Goal: Task Accomplishment & Management: Use online tool/utility

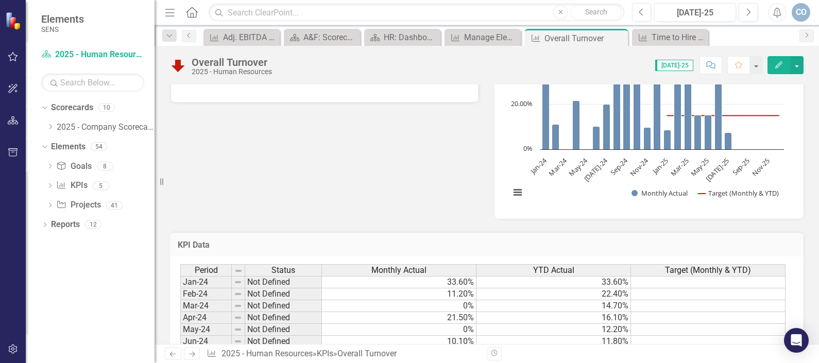
scroll to position [165, 0]
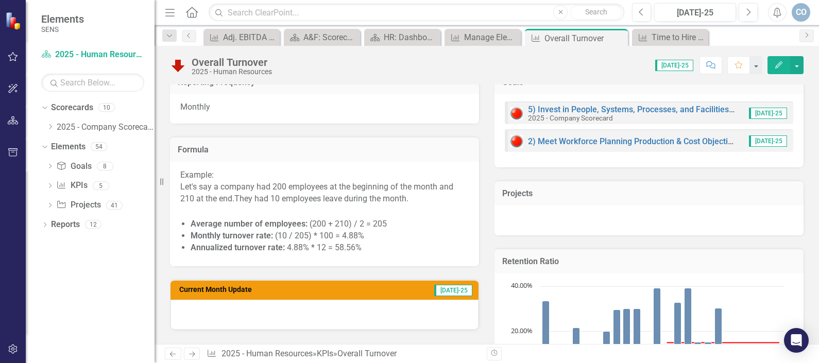
drag, startPoint x: 389, startPoint y: 249, endPoint x: 284, endPoint y: 215, distance: 110.2
click at [284, 215] on span "Example: Let's say a company had 200 employees at the beginning of the month an…" at bounding box center [324, 213] width 289 height 87
drag, startPoint x: 382, startPoint y: 249, endPoint x: 311, endPoint y: 240, distance: 71.8
click at [311, 240] on ul "Average number of employees: (200 + 210) / 2 = 205 Monthly turnover rate: (10 /…" at bounding box center [330, 237] width 278 height 36
click at [778, 57] on button "Edit" at bounding box center [779, 65] width 23 height 18
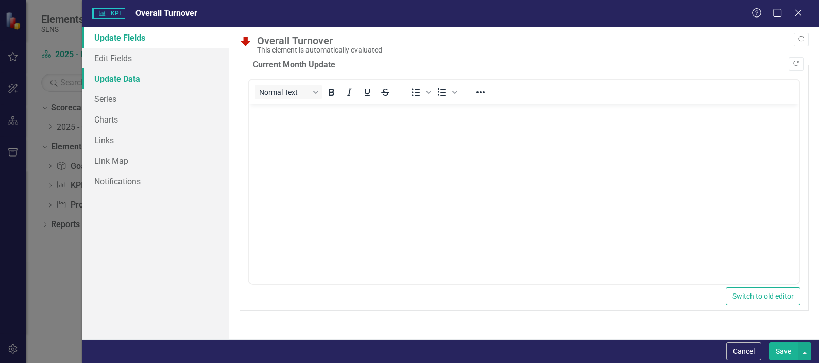
scroll to position [0, 0]
click at [103, 54] on link "Edit Fields" at bounding box center [155, 58] width 147 height 21
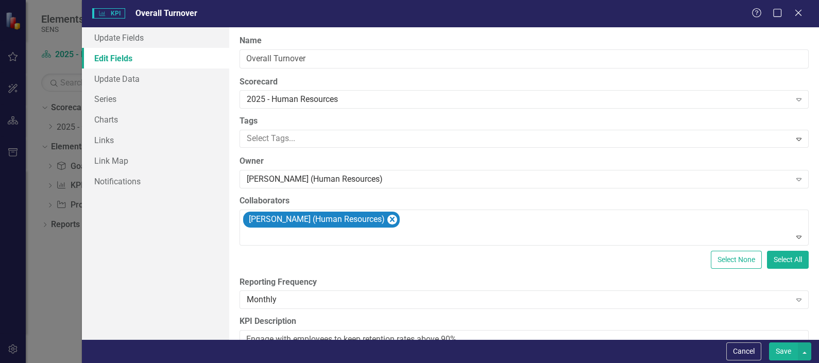
scroll to position [273, 0]
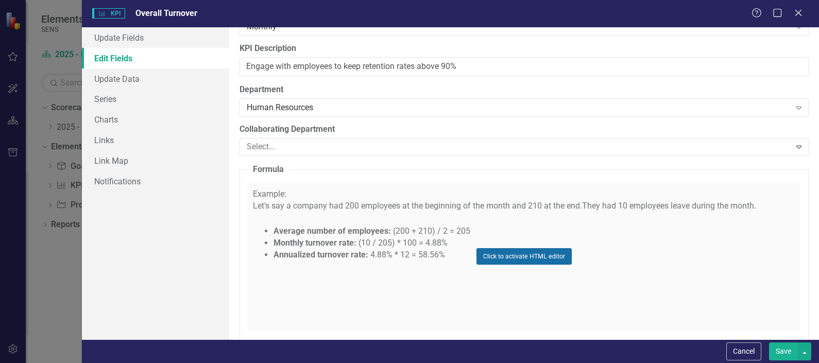
click at [512, 255] on button "Click to activate HTML editor" at bounding box center [524, 256] width 95 height 16
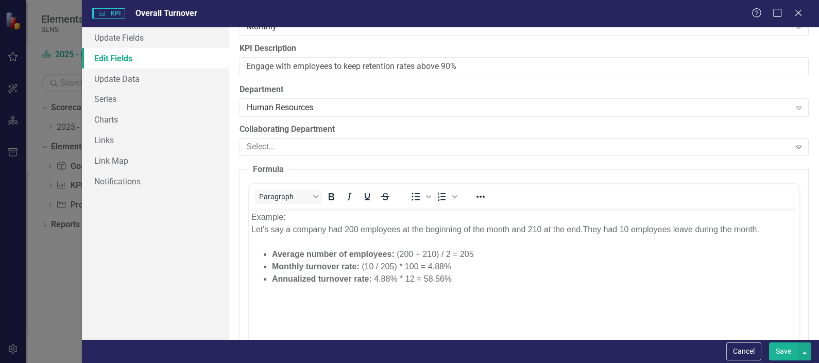
scroll to position [0, 0]
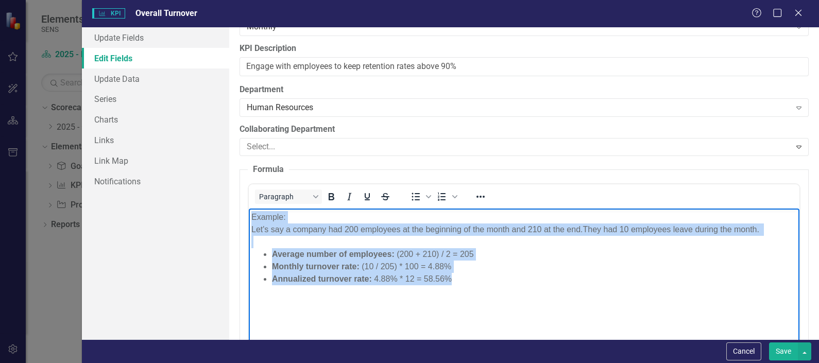
drag, startPoint x: 481, startPoint y: 277, endPoint x: 495, endPoint y: 423, distance: 146.0
click at [249, 215] on html "Example: Let's say a company had 200 employees at the beginning of the month an…" at bounding box center [524, 285] width 551 height 155
copy body "Example: Let's say a company had 200 employees at the beginning of the month an…"
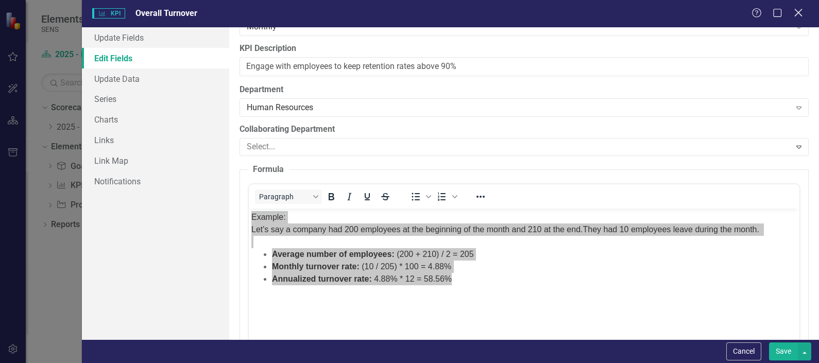
click at [802, 11] on icon "Close" at bounding box center [798, 13] width 13 height 10
